Goal: Task Accomplishment & Management: Manage account settings

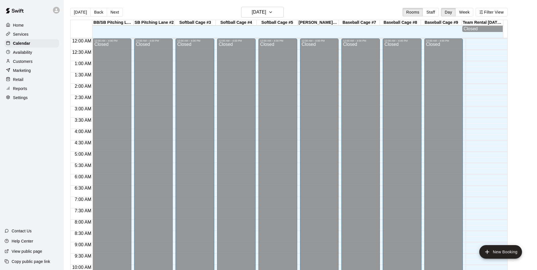
scroll to position [287, 0]
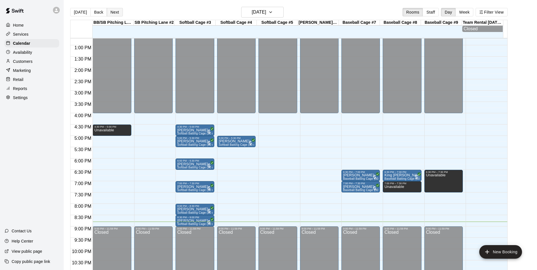
click at [115, 11] on button "Next" at bounding box center [115, 12] width 16 height 8
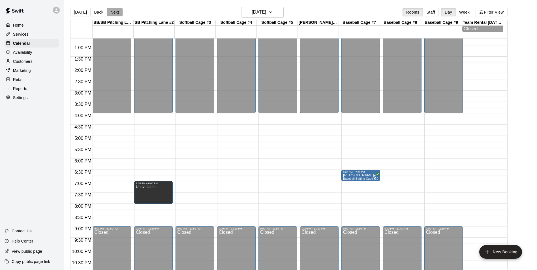
click at [115, 11] on button "Next" at bounding box center [115, 12] width 16 height 8
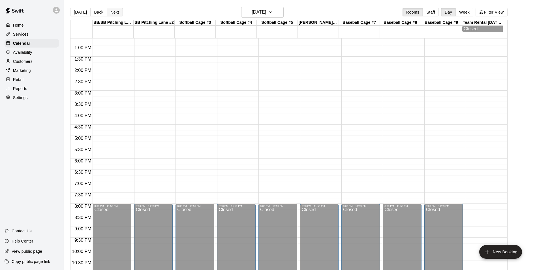
click at [115, 11] on button "Next" at bounding box center [115, 12] width 16 height 8
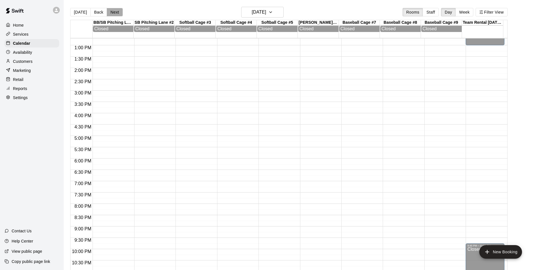
click at [115, 11] on button "Next" at bounding box center [115, 12] width 16 height 8
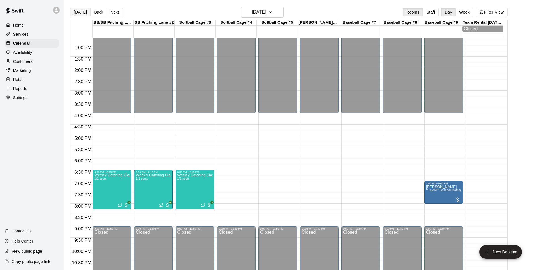
click at [80, 13] on button "[DATE]" at bounding box center [80, 12] width 20 height 8
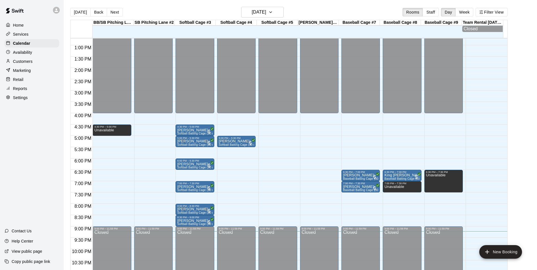
click at [25, 61] on p "Customers" at bounding box center [23, 62] width 20 height 6
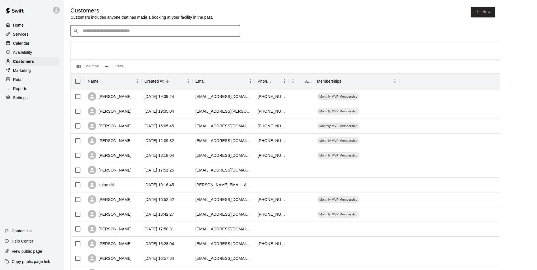
click at [116, 29] on input "Search customers by name or email" at bounding box center [159, 31] width 157 height 6
type input "***"
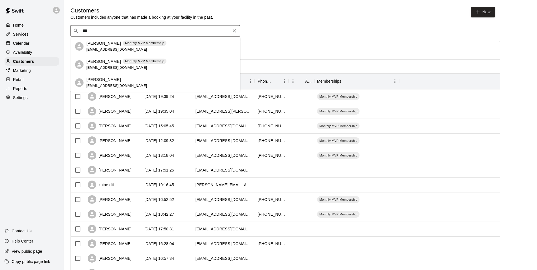
click at [106, 39] on div "[PERSON_NAME] Monthly MVP Membership [EMAIL_ADDRESS][DOMAIN_NAME]" at bounding box center [155, 46] width 170 height 18
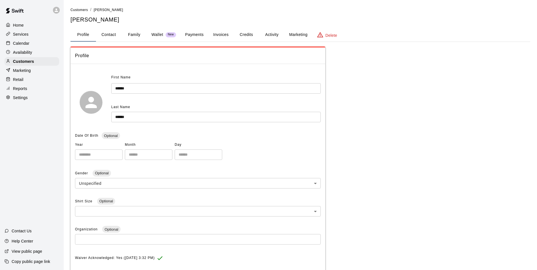
click at [135, 35] on button "Family" at bounding box center [133, 35] width 25 height 14
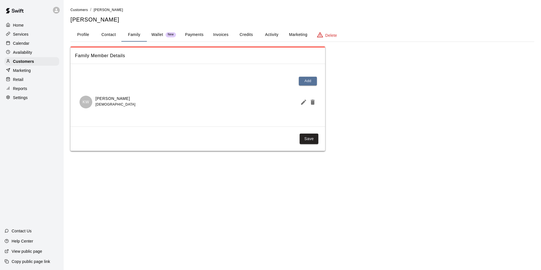
click at [23, 43] on p "Calendar" at bounding box center [21, 43] width 16 height 6
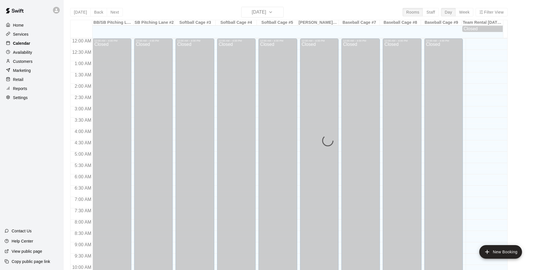
scroll to position [287, 0]
